Goal: Task Accomplishment & Management: Complete application form

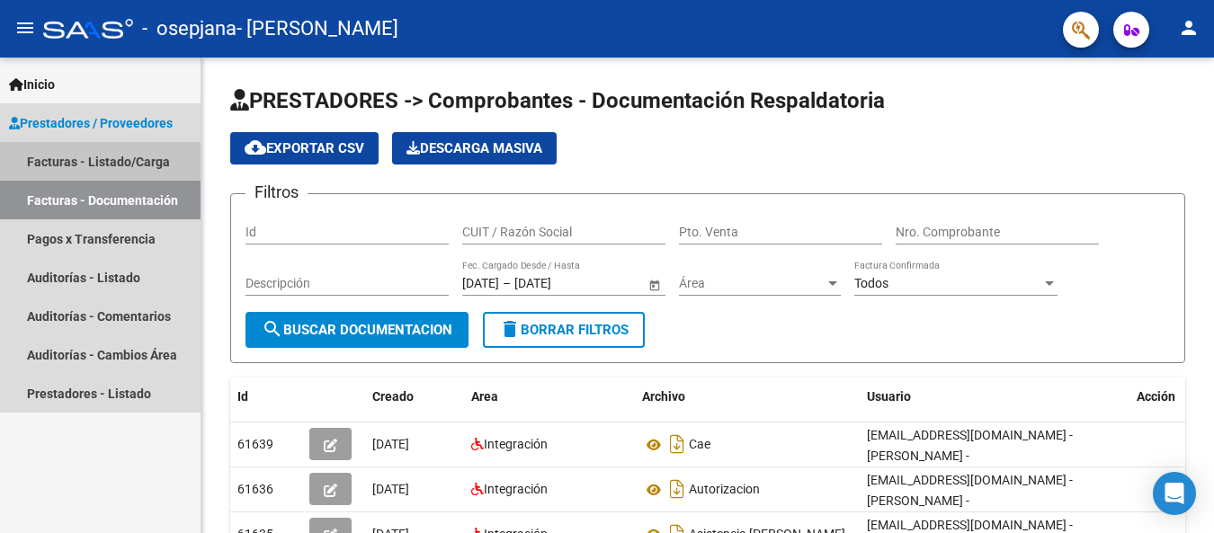
click at [86, 160] on link "Facturas - Listado/Carga" at bounding box center [100, 161] width 201 height 39
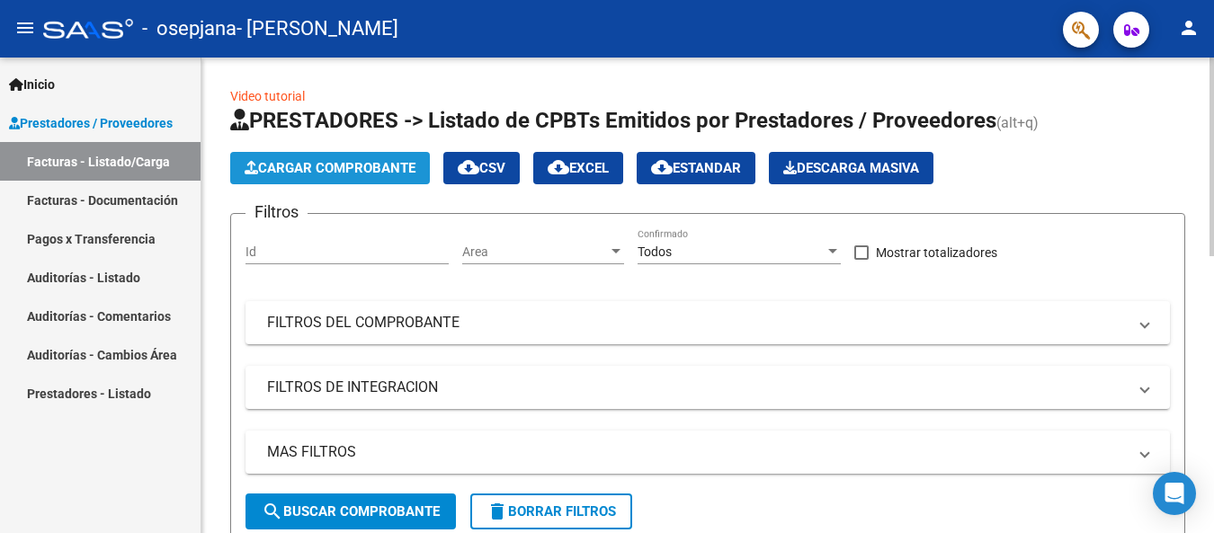
click at [352, 170] on span "Cargar Comprobante" at bounding box center [330, 168] width 171 height 16
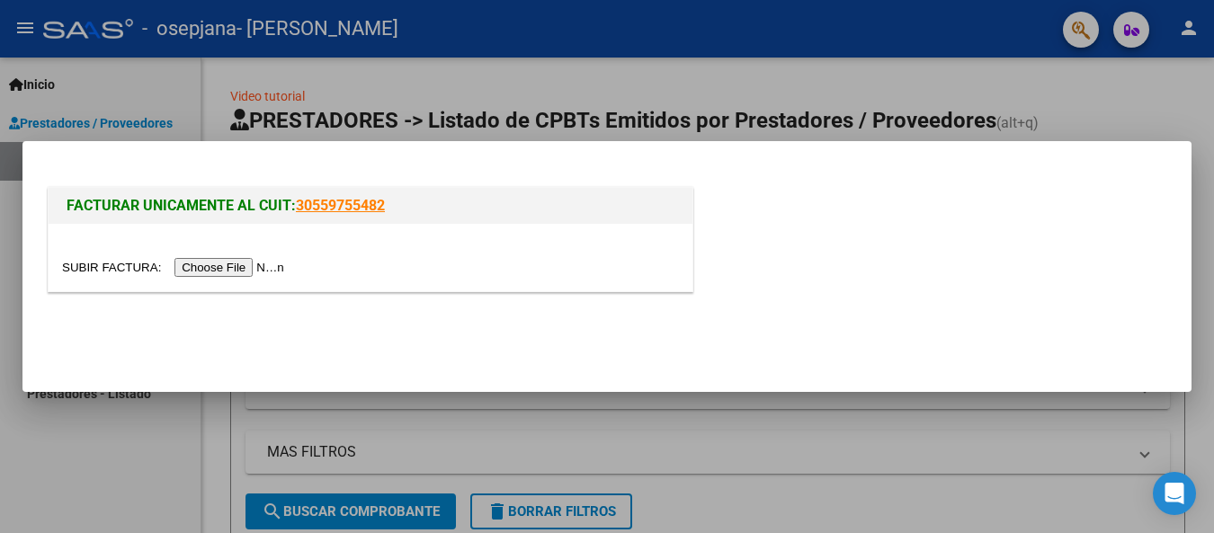
click at [264, 266] on input "file" at bounding box center [175, 267] width 227 height 19
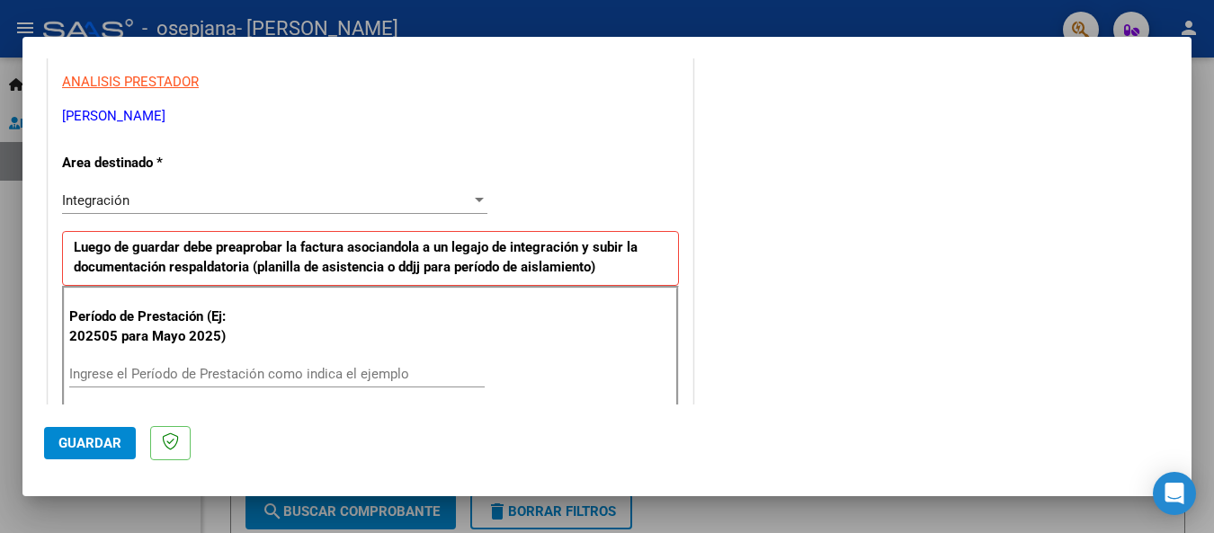
scroll to position [419, 0]
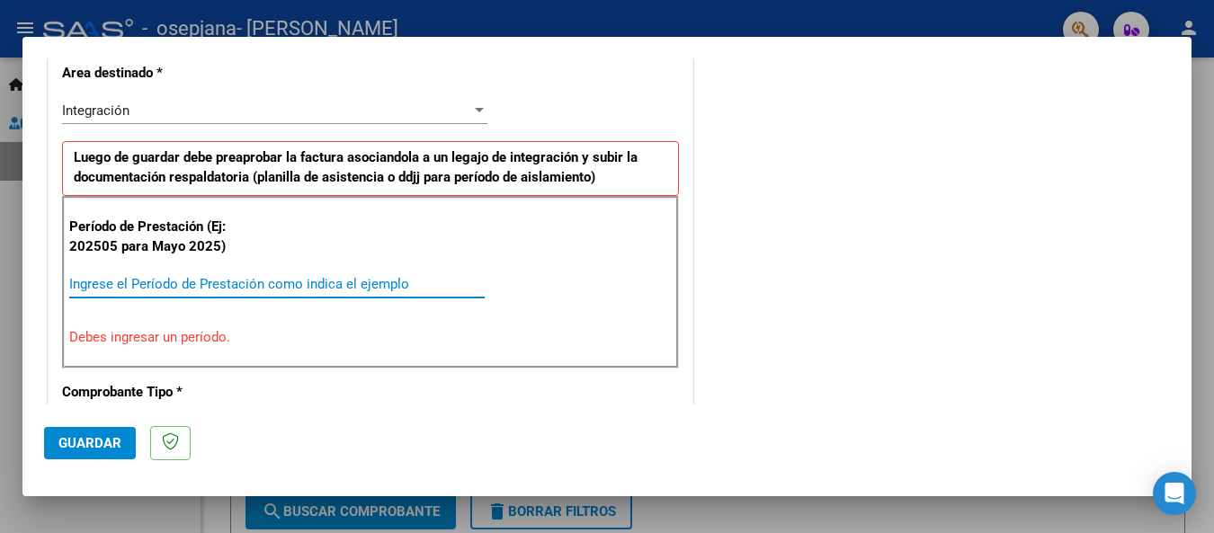
click at [93, 281] on input "Ingrese el Período de Prestación como indica el ejemplo" at bounding box center [276, 284] width 415 height 16
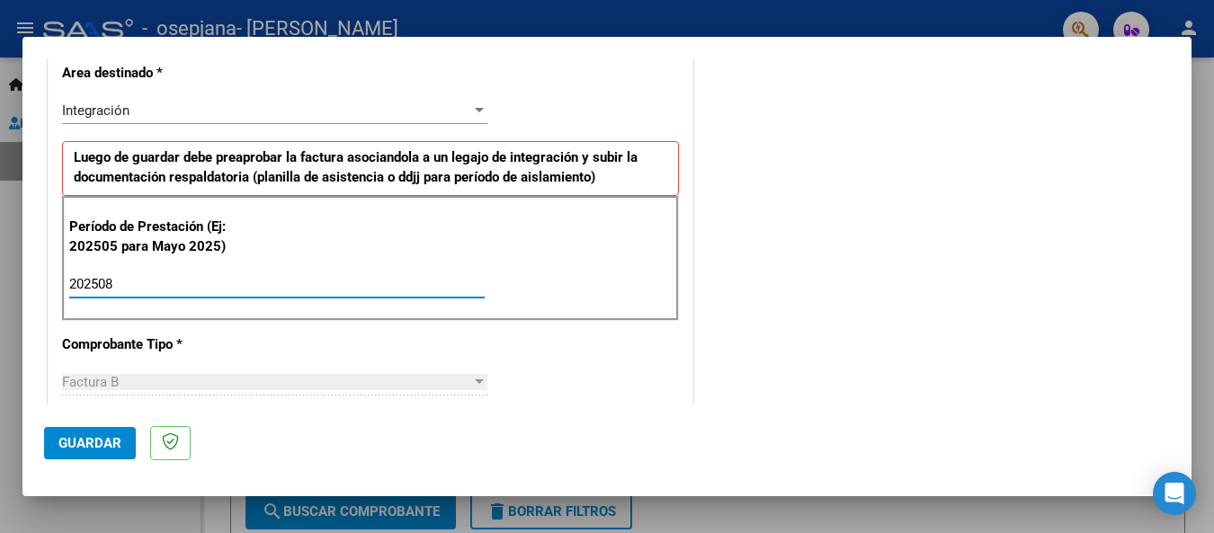
type input "202508"
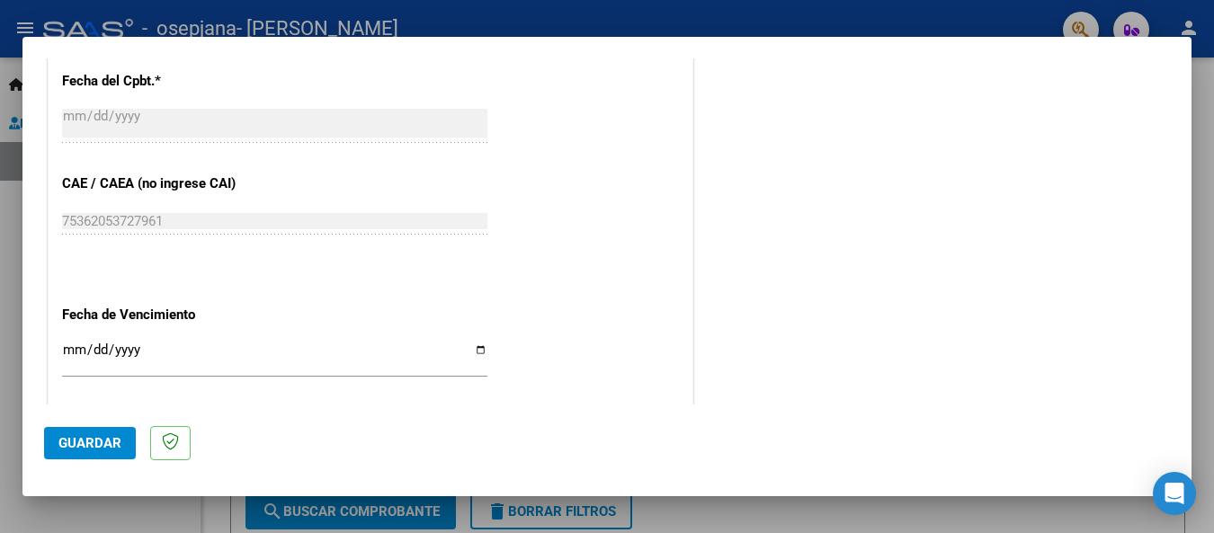
scroll to position [1138, 0]
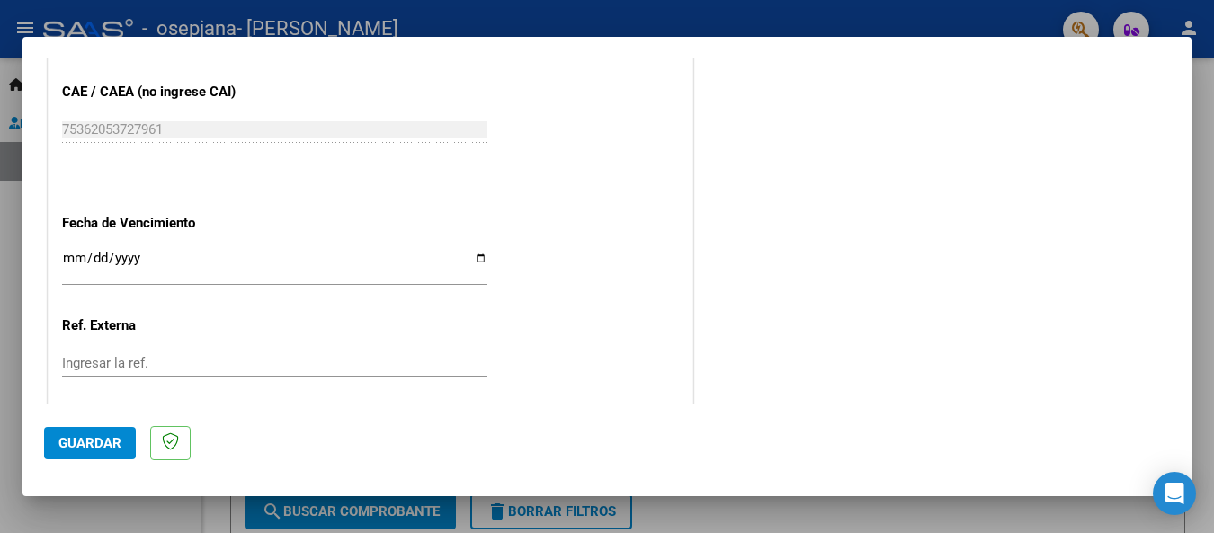
click at [476, 255] on input "Ingresar la fecha" at bounding box center [274, 265] width 425 height 29
type input "[DATE]"
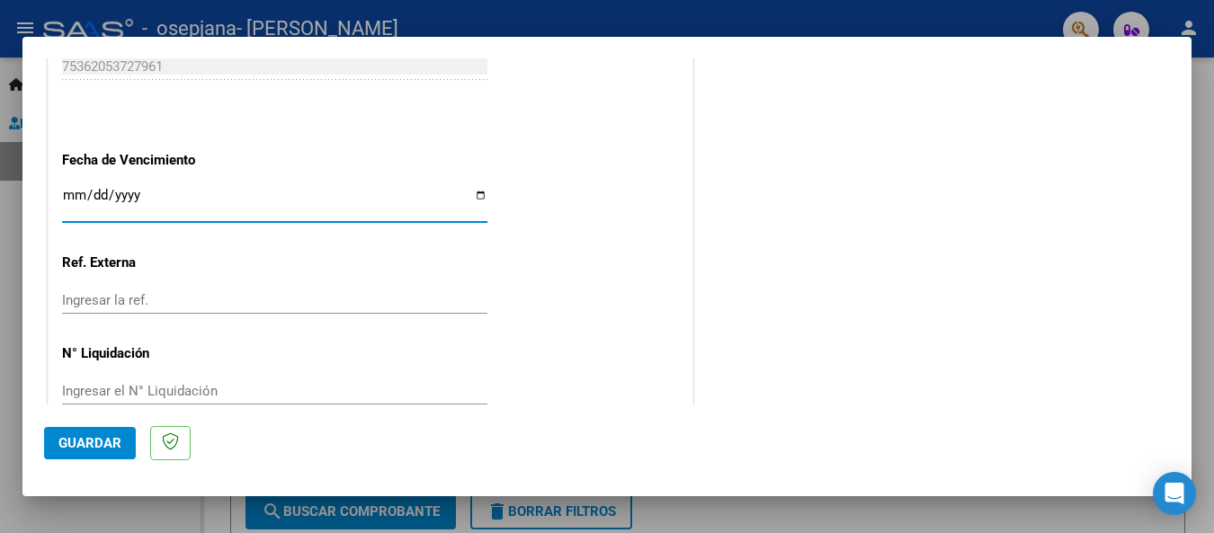
scroll to position [1236, 0]
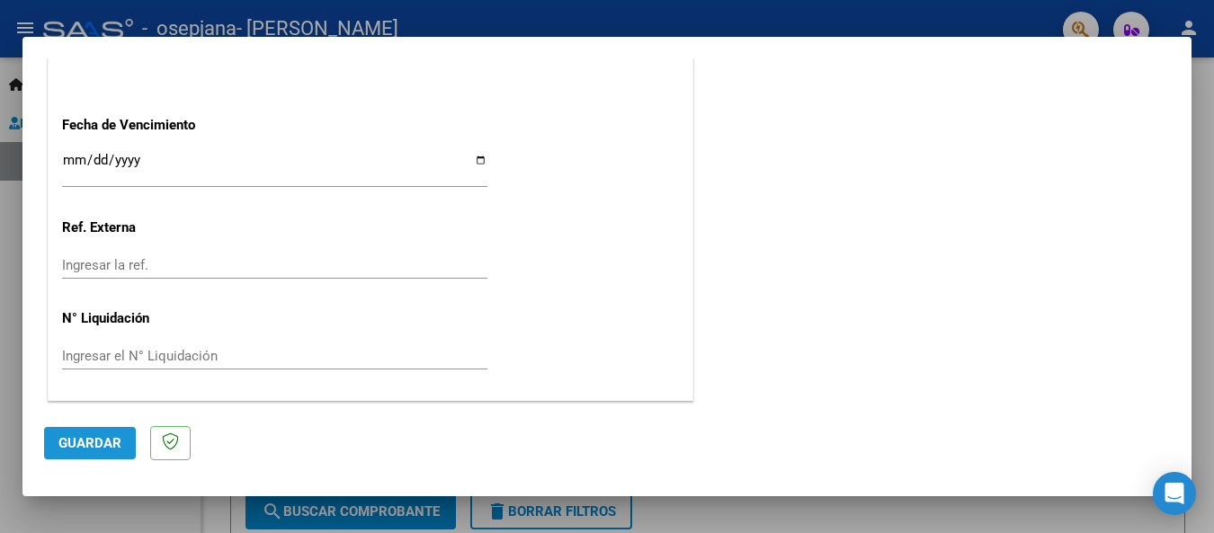
click at [111, 447] on span "Guardar" at bounding box center [89, 443] width 63 height 16
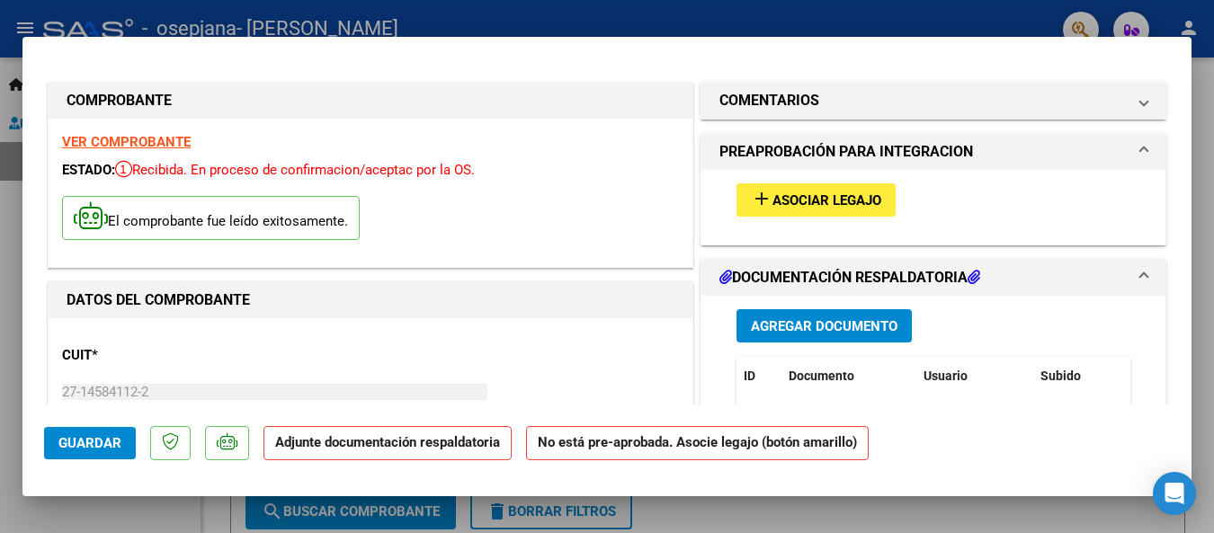
scroll to position [180, 0]
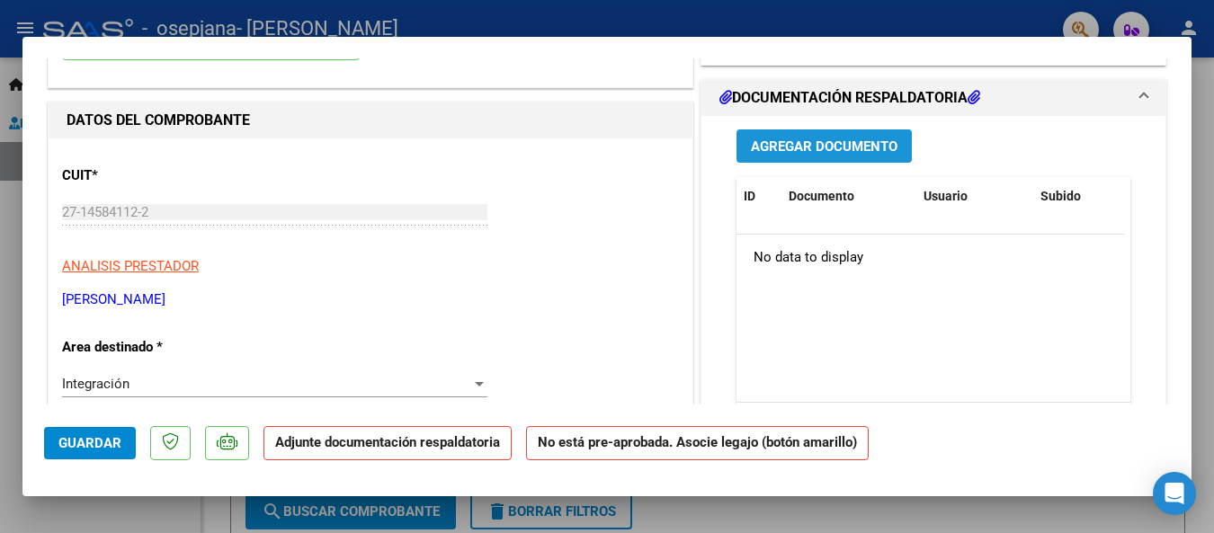
click at [774, 143] on span "Agregar Documento" at bounding box center [824, 146] width 147 height 16
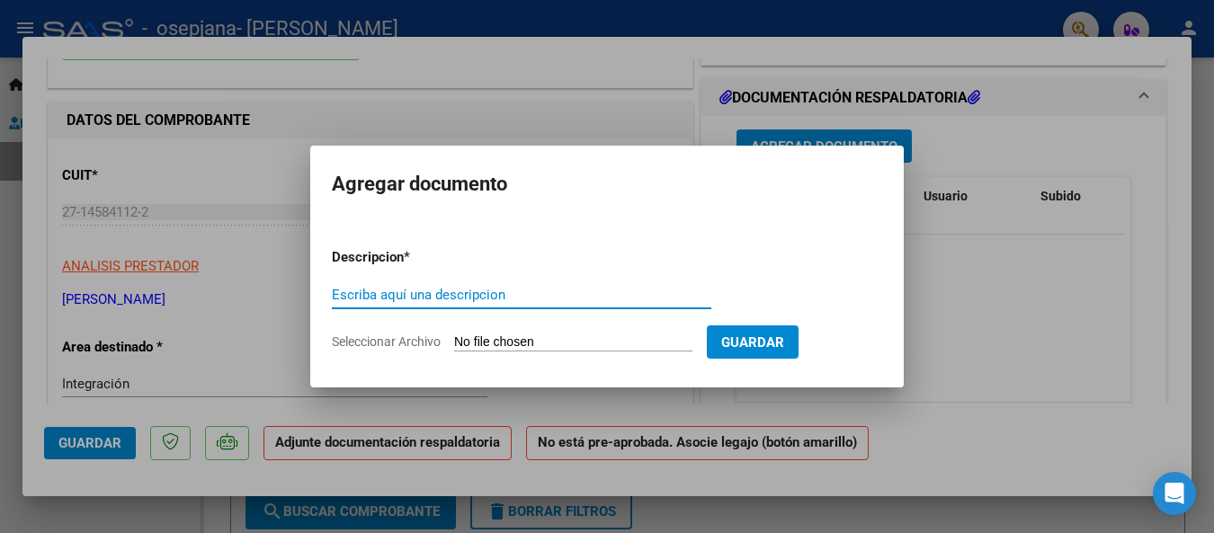
click at [343, 295] on input "Escriba aquí una descripcion" at bounding box center [521, 295] width 379 height 16
click at [508, 343] on input "Seleccionar Archivo" at bounding box center [573, 342] width 238 height 17
type input "C:\fakepath\Asistencia [PERSON_NAME].pdf"
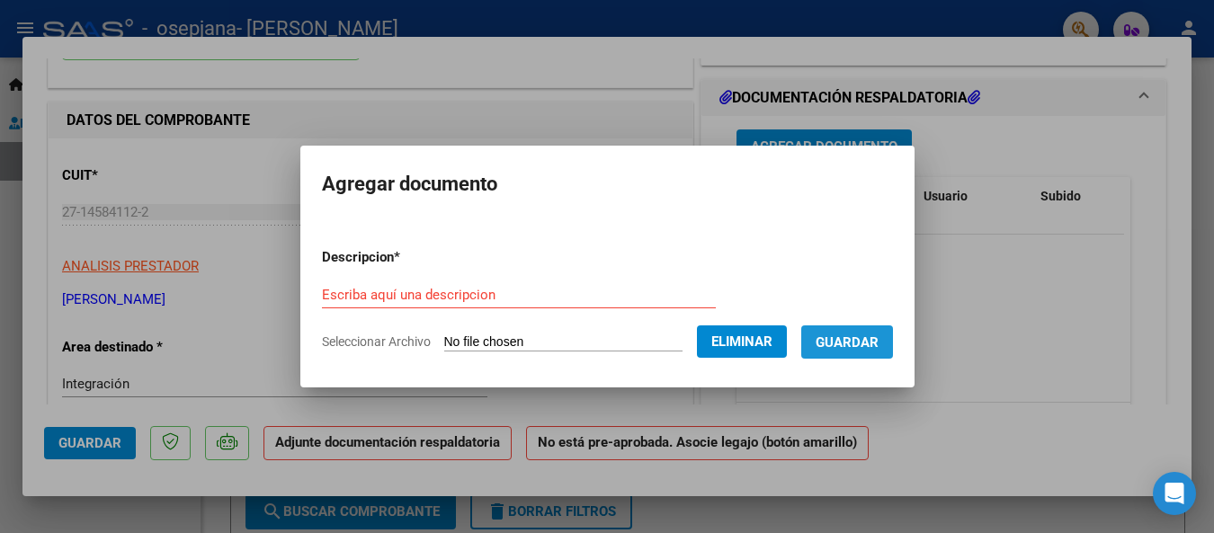
click at [875, 344] on span "Guardar" at bounding box center [847, 342] width 63 height 16
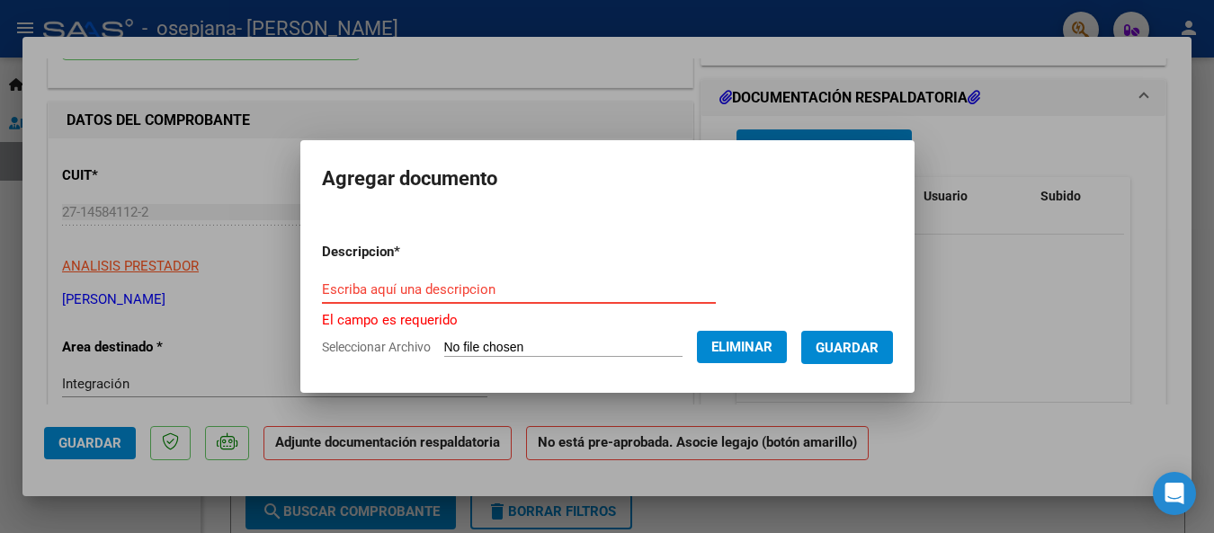
click at [322, 287] on input "Escriba aquí una descripcion" at bounding box center [519, 289] width 394 height 16
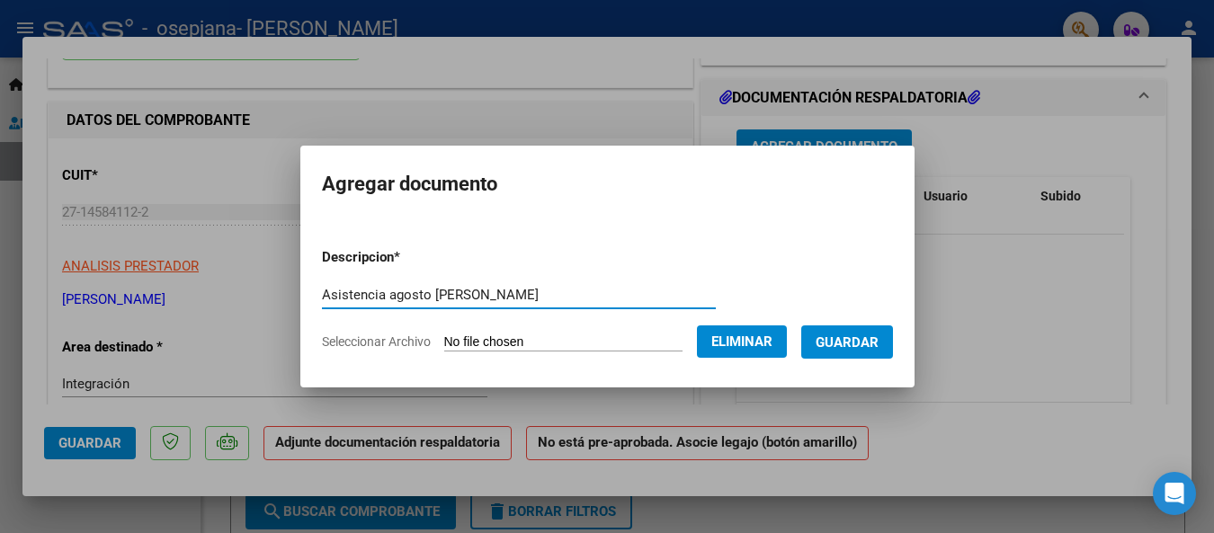
type input "Asistencia agosto [PERSON_NAME]"
click at [857, 341] on span "Guardar" at bounding box center [847, 342] width 63 height 16
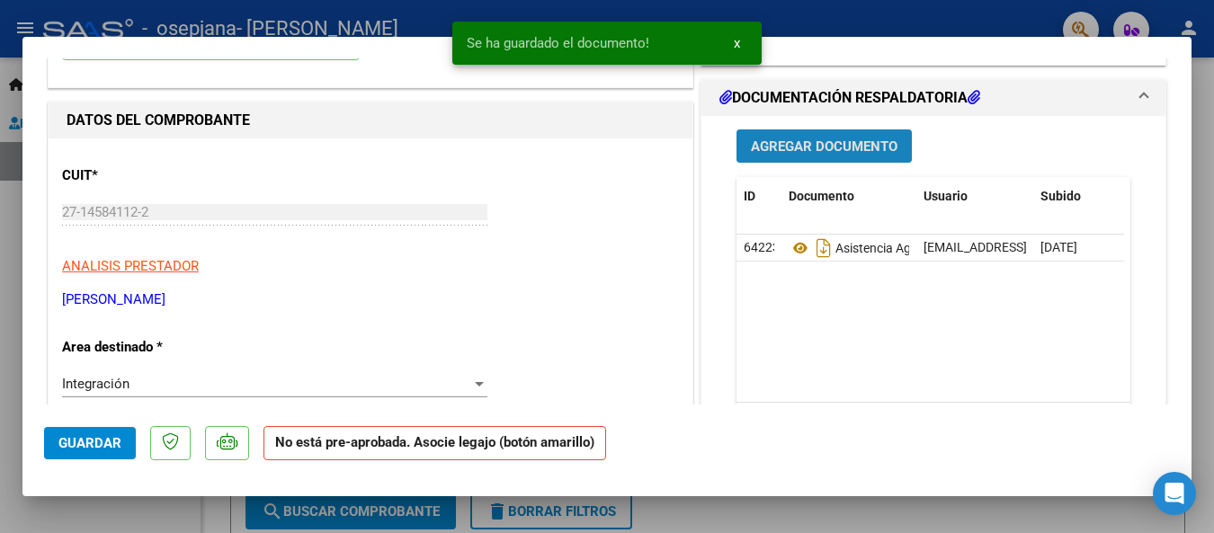
click at [762, 139] on span "Agregar Documento" at bounding box center [824, 146] width 147 height 16
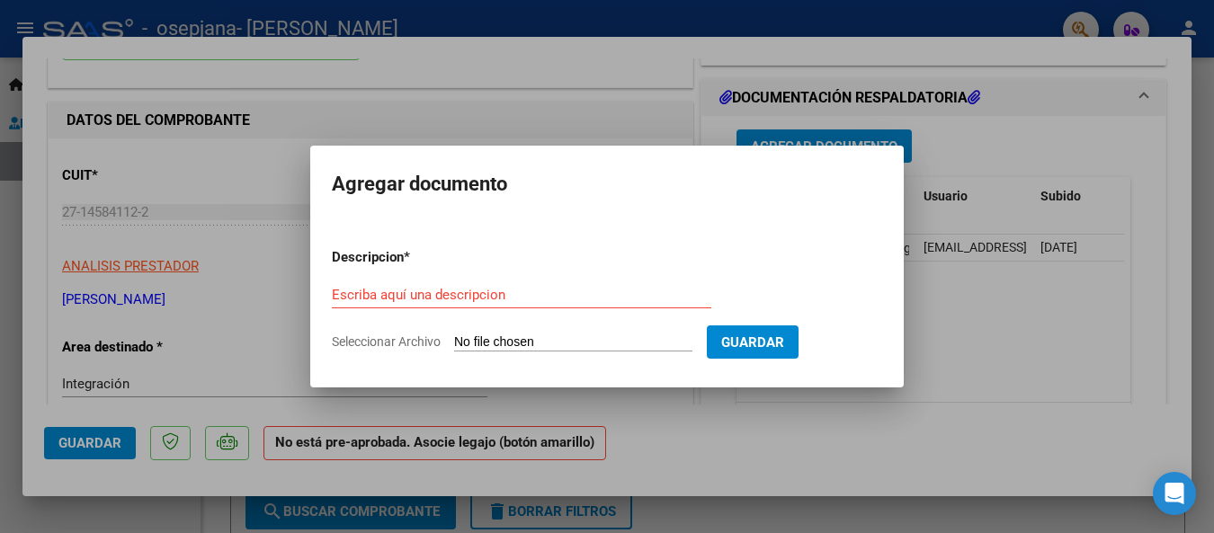
click at [562, 338] on input "Seleccionar Archivo" at bounding box center [573, 342] width 238 height 17
click at [546, 344] on input "Seleccionar Archivo" at bounding box center [573, 342] width 238 height 17
type input "C:\fakepath\Autorización 2025 [PERSON_NAME].pdf"
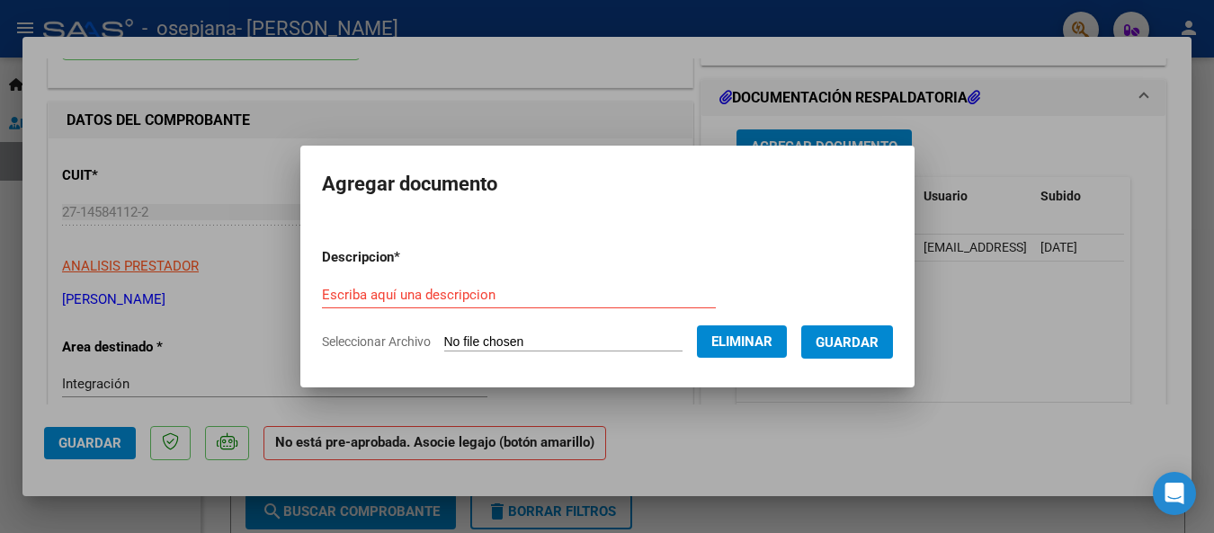
click at [340, 266] on p "Descripcion *" at bounding box center [408, 257] width 172 height 21
click at [325, 292] on input "Escriba aquí una descripcion" at bounding box center [519, 295] width 394 height 16
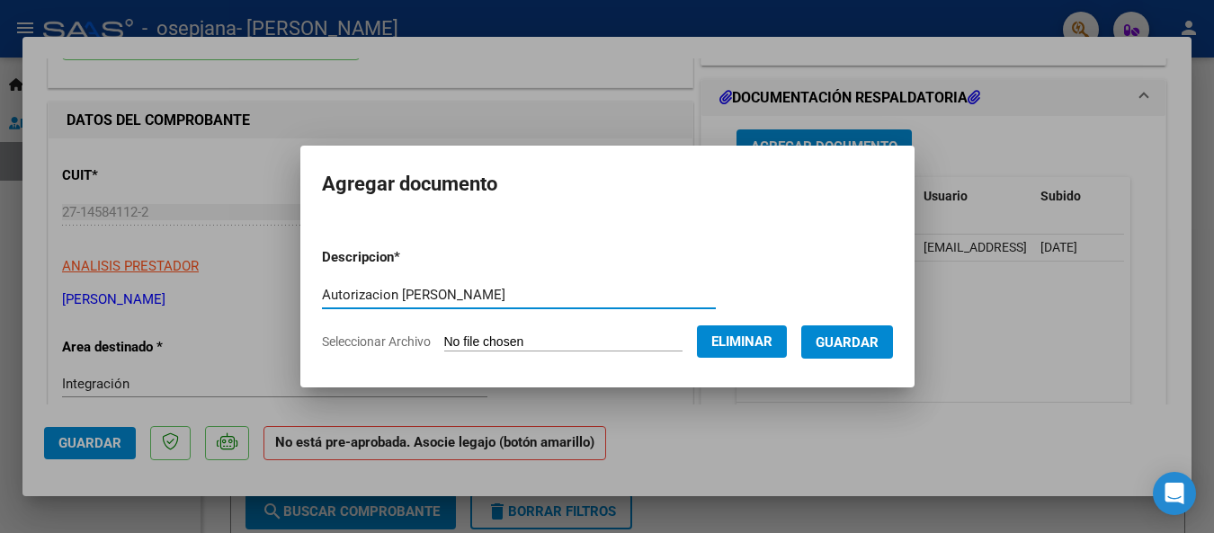
type input "Autorizacion [PERSON_NAME]"
click at [875, 340] on span "Guardar" at bounding box center [847, 342] width 63 height 16
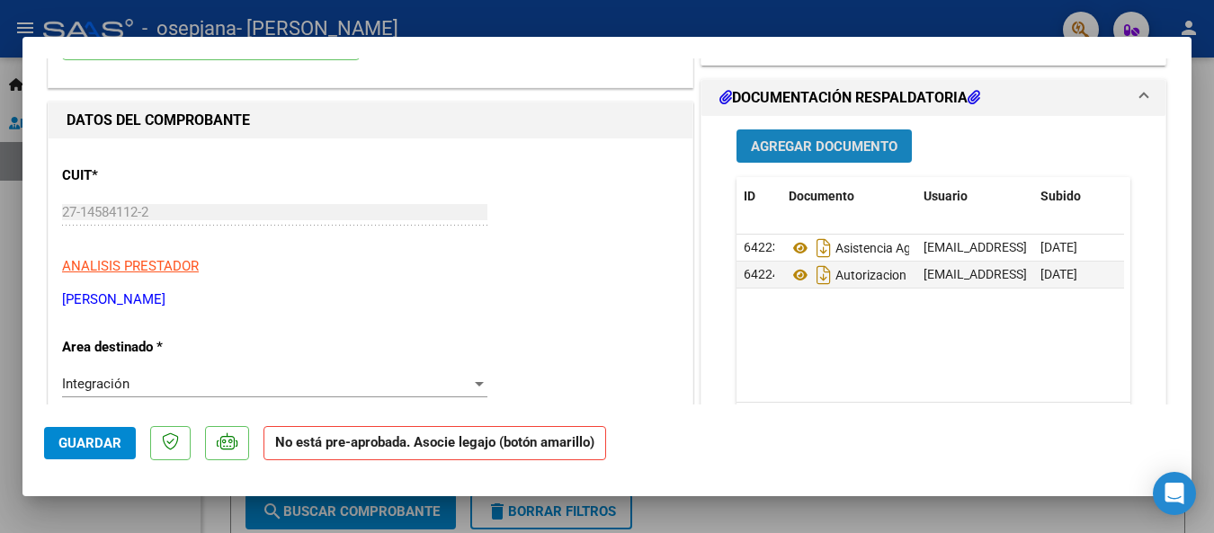
click at [776, 147] on span "Agregar Documento" at bounding box center [824, 146] width 147 height 16
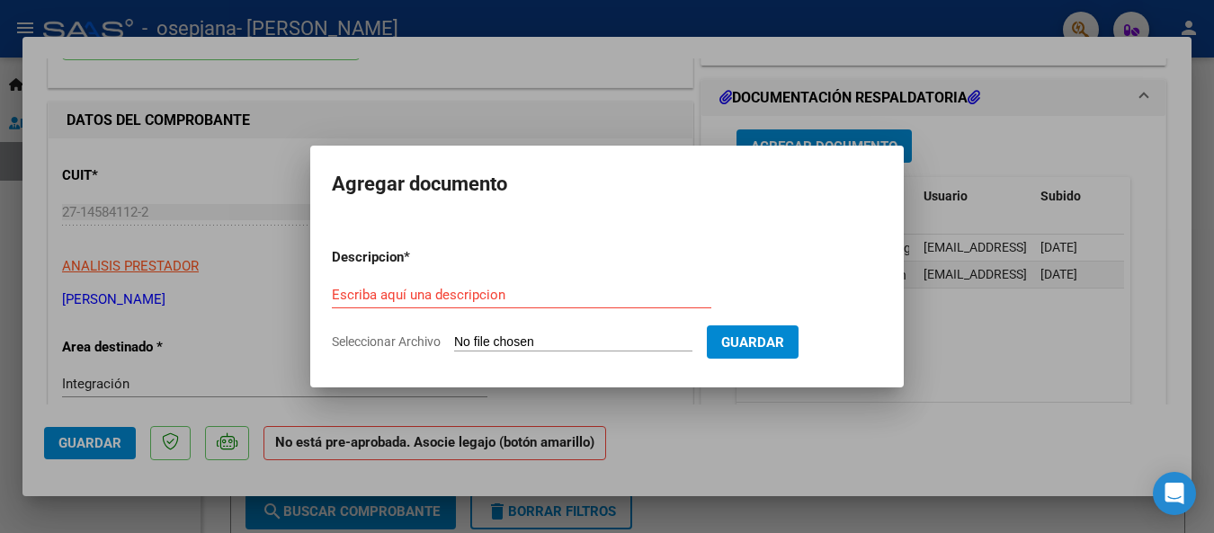
click at [468, 344] on input "Seleccionar Archivo" at bounding box center [573, 342] width 238 height 17
type input "C:\fakepath\Constatación CAE - 389.pdf"
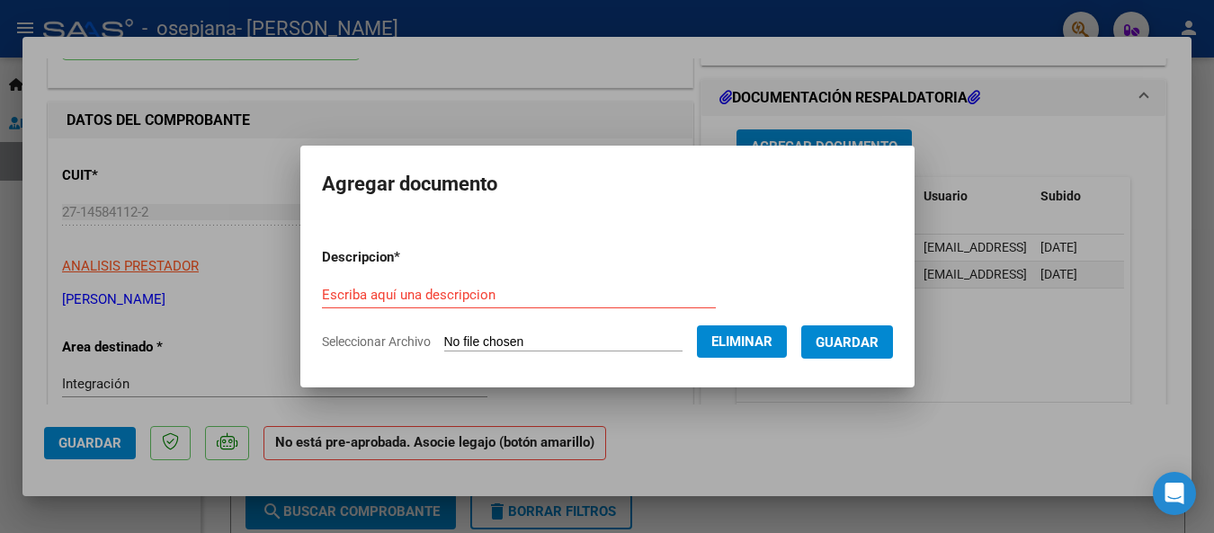
click at [335, 274] on form "Descripcion * Escriba aquí una descripcion Seleccionar Archivo Eliminar Guardar" at bounding box center [607, 299] width 571 height 131
click at [325, 292] on input "Escriba aquí una descripcion" at bounding box center [519, 295] width 394 height 16
type input "c"
type input "Comprobante CAE"
click at [842, 332] on button "Guardar" at bounding box center [847, 341] width 92 height 33
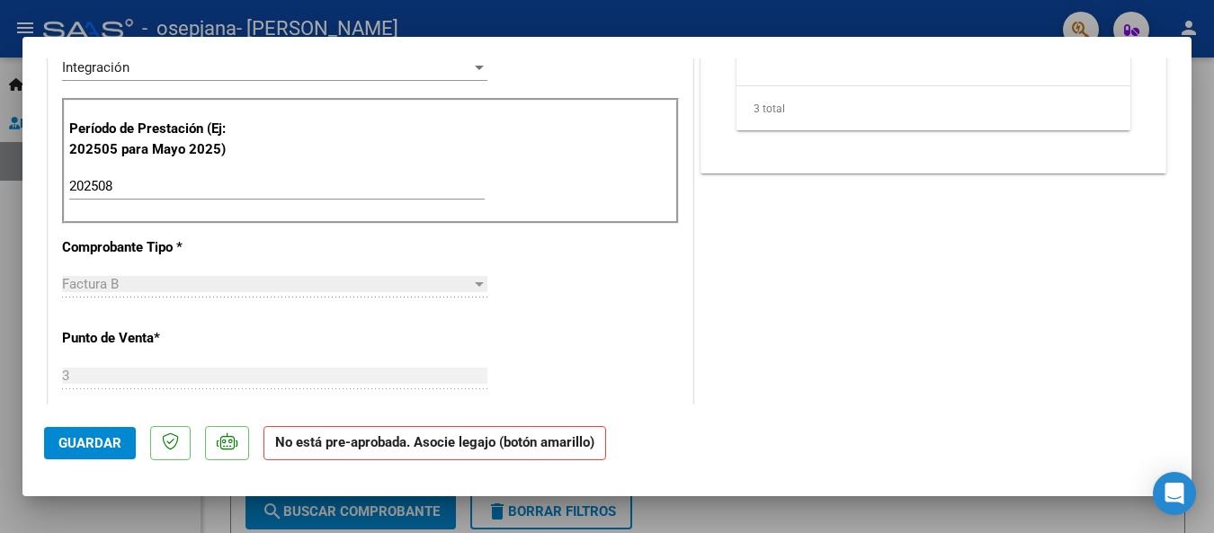
scroll to position [0, 0]
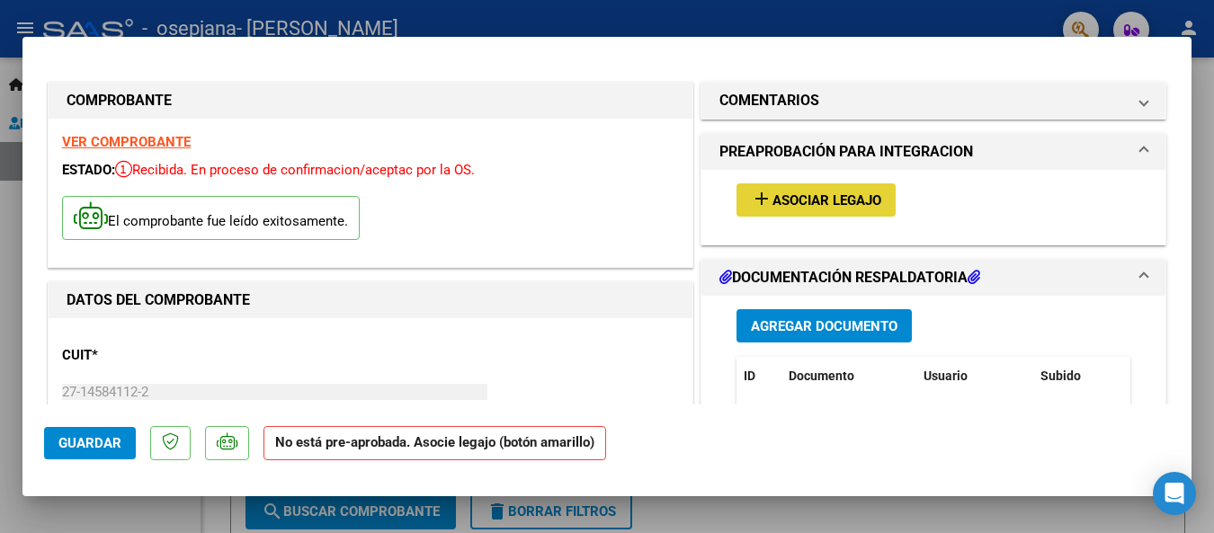
click at [784, 198] on span "Asociar Legajo" at bounding box center [826, 200] width 109 height 16
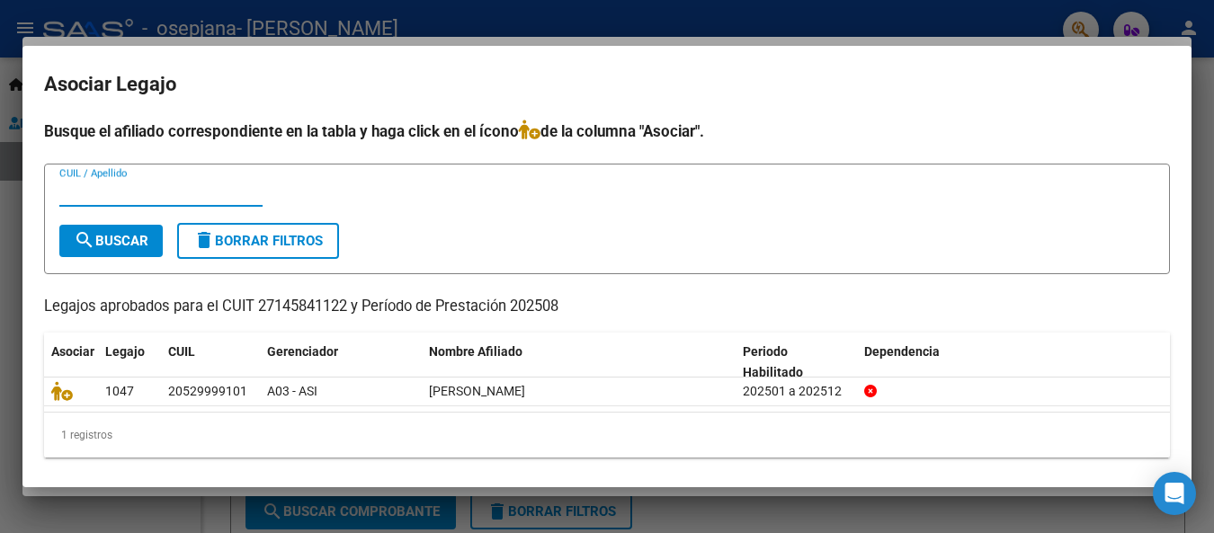
click at [22, 17] on div at bounding box center [607, 266] width 1214 height 533
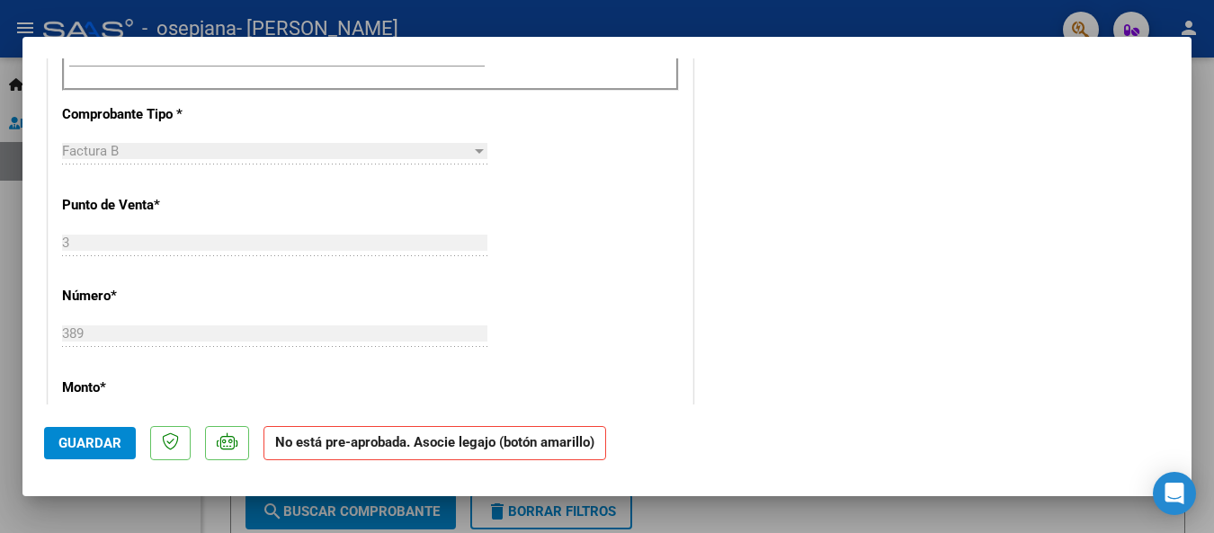
scroll to position [180, 0]
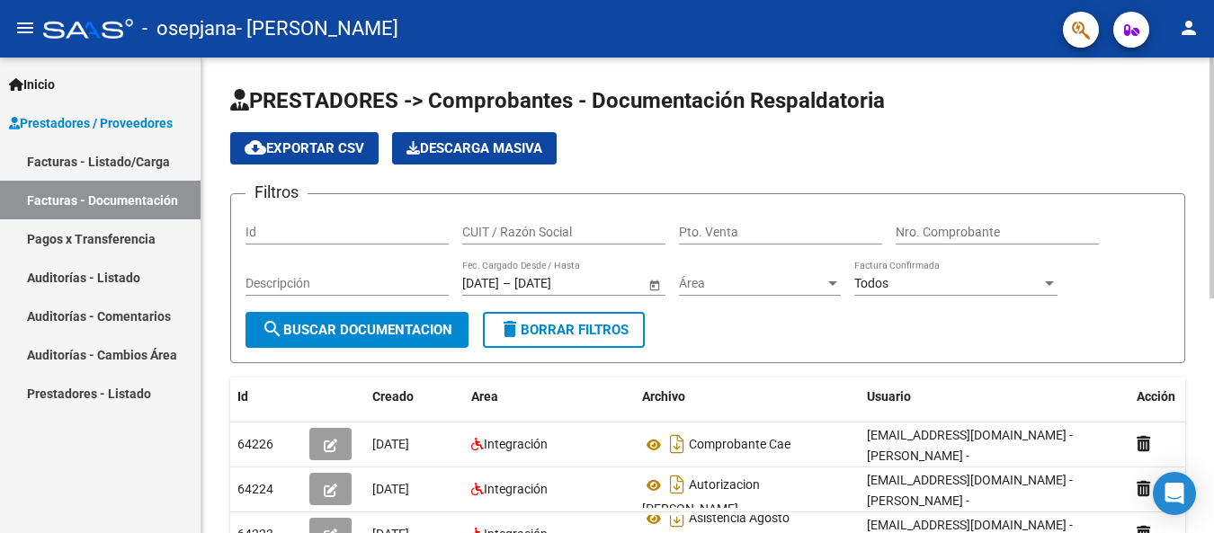
click at [625, 170] on app-list-header "PRESTADORES -> Comprobantes - Documentación Respaldatoria cloud_download Export…" at bounding box center [707, 224] width 955 height 277
